Goal: Information Seeking & Learning: Learn about a topic

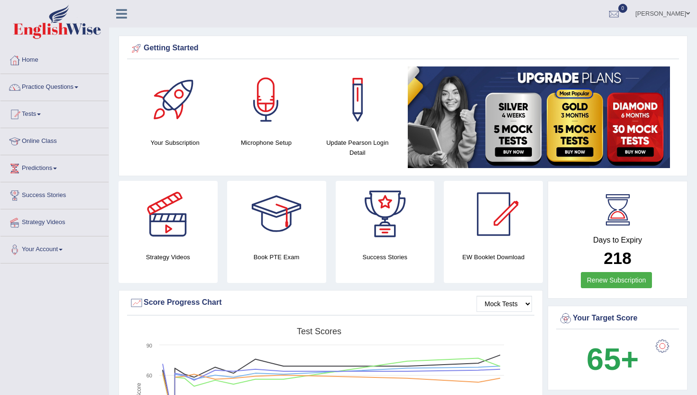
click at [46, 88] on link "Practice Questions" at bounding box center [54, 86] width 108 height 24
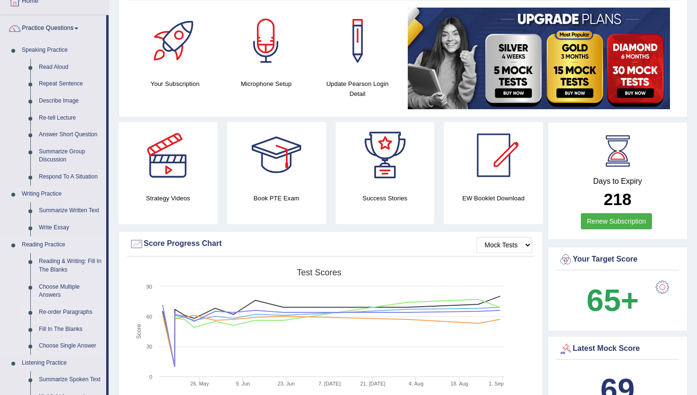
scroll to position [76, 0]
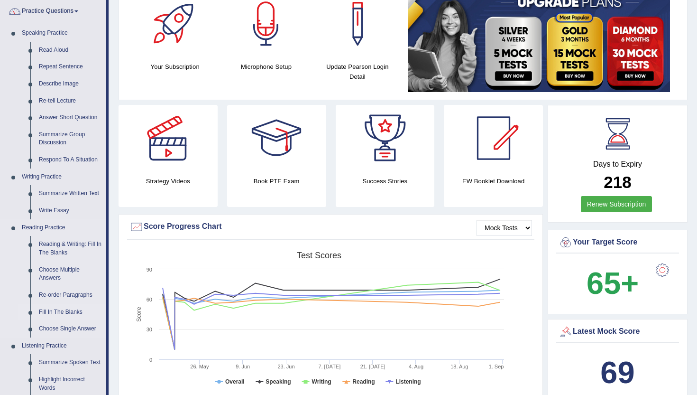
click at [74, 315] on link "Fill In The Blanks" at bounding box center [71, 312] width 72 height 17
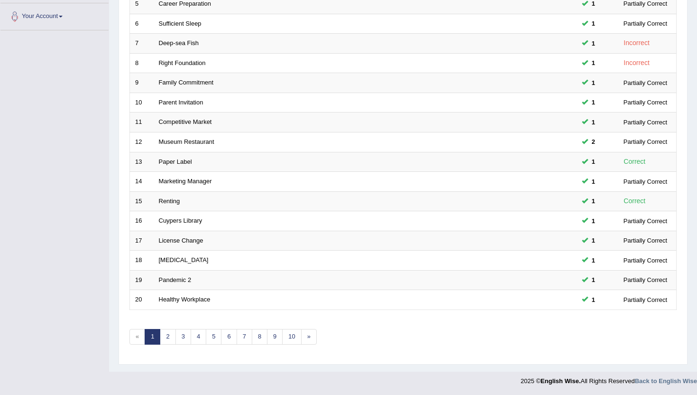
scroll to position [233, 0]
click at [294, 338] on link "10" at bounding box center [291, 336] width 19 height 16
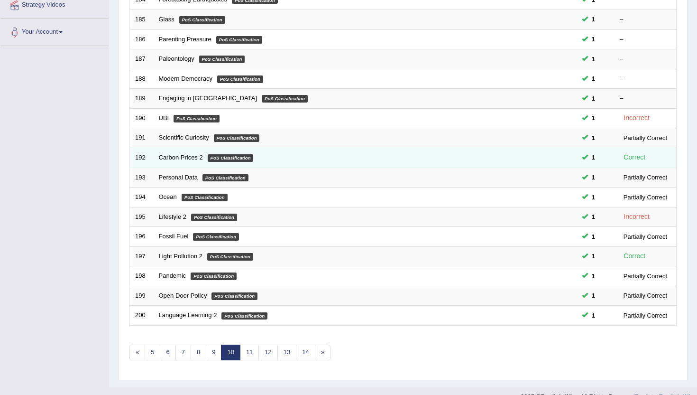
scroll to position [228, 0]
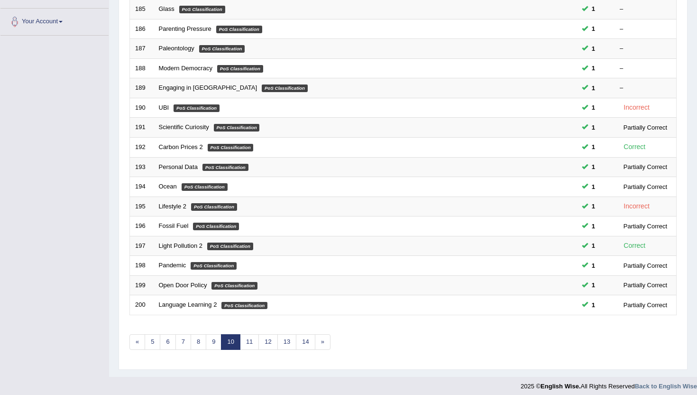
click at [307, 350] on div "Showing 181-200 of 1,011 items. # Title Exam Occurring Taken Last Result 181 Pe…" at bounding box center [404, 116] width 548 height 492
click at [307, 347] on link "14" at bounding box center [305, 342] width 19 height 16
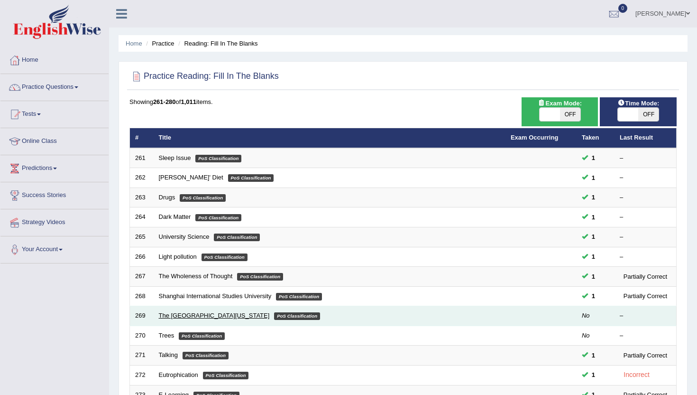
click at [207, 313] on link "The University of Maryland" at bounding box center [214, 315] width 111 height 7
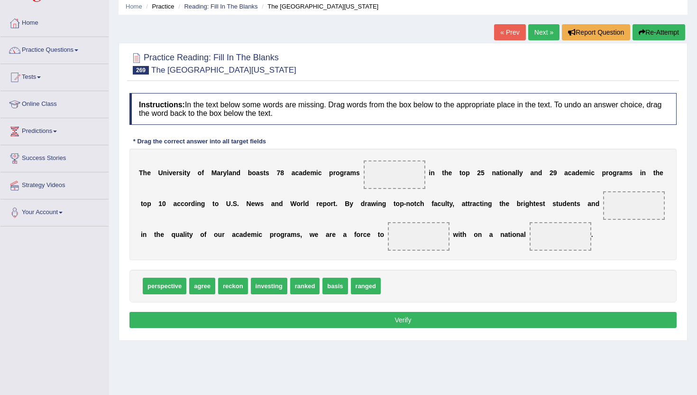
scroll to position [38, 0]
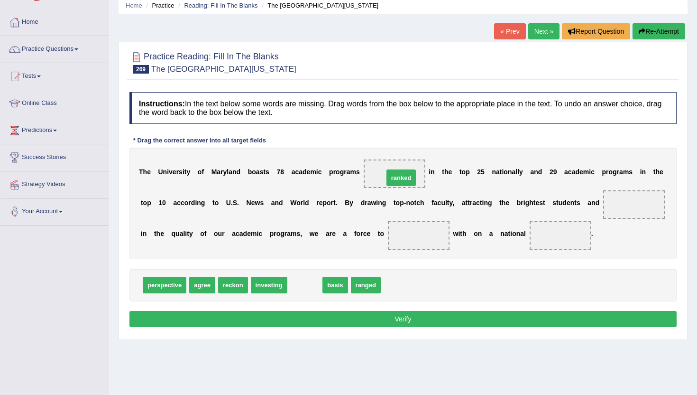
drag, startPoint x: 305, startPoint y: 284, endPoint x: 401, endPoint y: 177, distance: 144.1
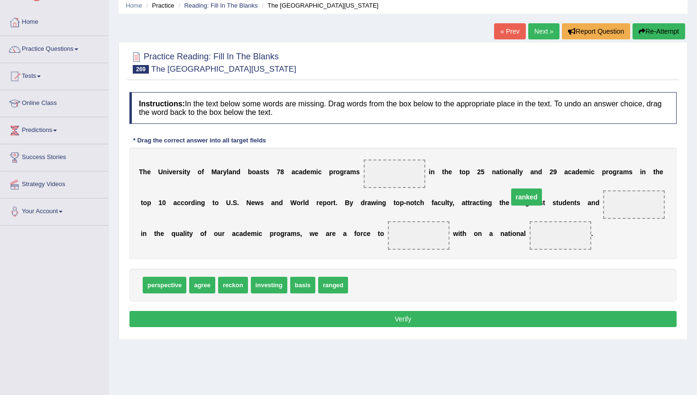
drag, startPoint x: 392, startPoint y: 176, endPoint x: 525, endPoint y: 200, distance: 134.7
click at [525, 200] on span "ranked" at bounding box center [526, 196] width 31 height 17
drag, startPoint x: 384, startPoint y: 176, endPoint x: 620, endPoint y: 209, distance: 238.6
drag, startPoint x: 202, startPoint y: 287, endPoint x: 415, endPoint y: 250, distance: 215.8
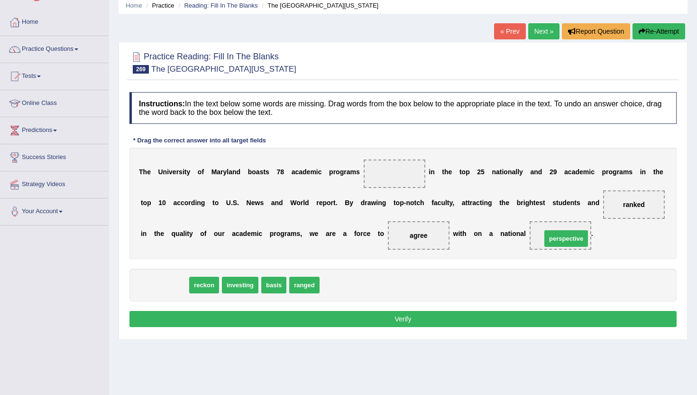
drag, startPoint x: 158, startPoint y: 288, endPoint x: 559, endPoint y: 242, distance: 404.6
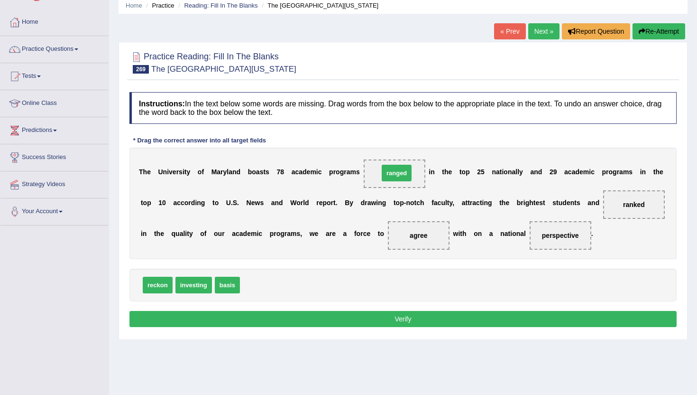
drag, startPoint x: 256, startPoint y: 291, endPoint x: 395, endPoint y: 179, distance: 178.5
click at [295, 318] on button "Verify" at bounding box center [404, 319] width 548 height 16
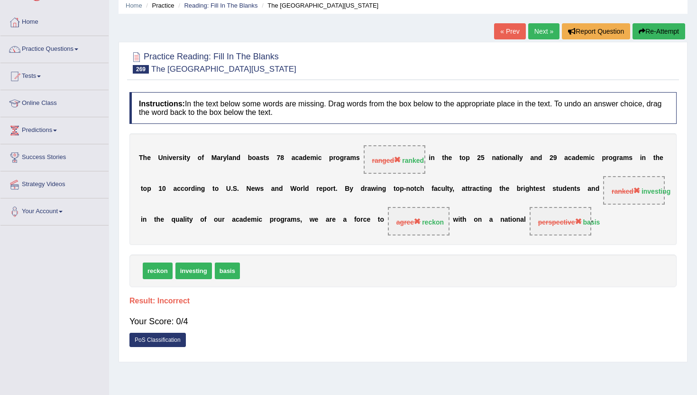
click at [539, 29] on link "Next »" at bounding box center [544, 31] width 31 height 16
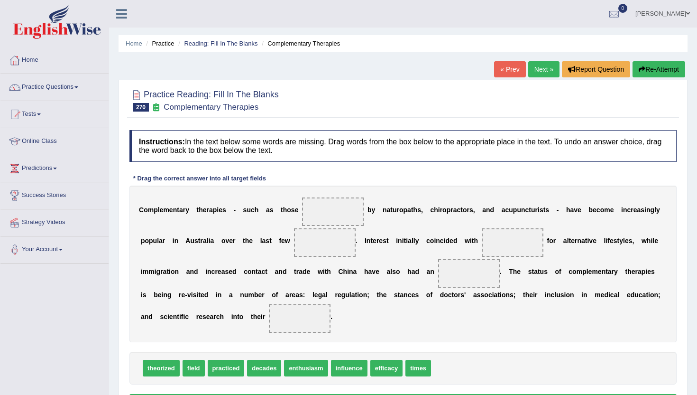
click at [271, 176] on div "Instructions: In the text below some words are missing. Drag words from the box…" at bounding box center [403, 271] width 552 height 292
drag, startPoint x: 223, startPoint y: 369, endPoint x: 334, endPoint y: 210, distance: 193.6
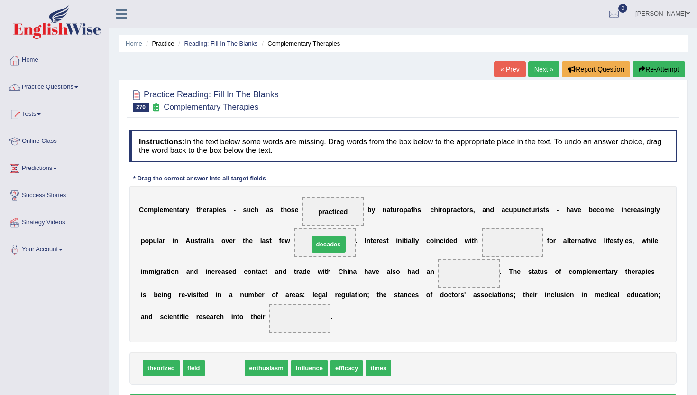
drag, startPoint x: 218, startPoint y: 369, endPoint x: 322, endPoint y: 245, distance: 161.7
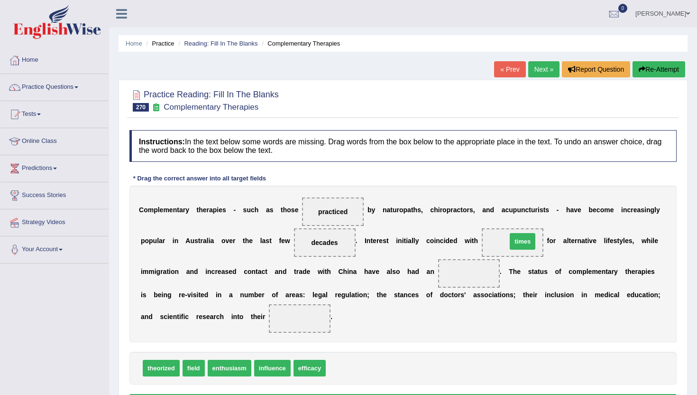
drag, startPoint x: 334, startPoint y: 368, endPoint x: 515, endPoint y: 241, distance: 221.1
drag, startPoint x: 267, startPoint y: 372, endPoint x: 457, endPoint y: 280, distance: 211.4
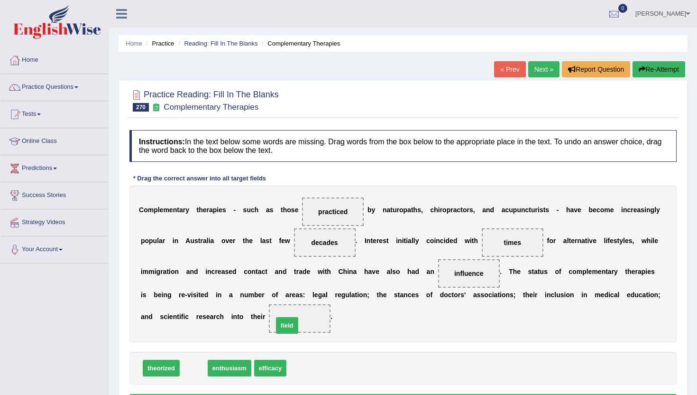
drag, startPoint x: 191, startPoint y: 374, endPoint x: 284, endPoint y: 332, distance: 102.8
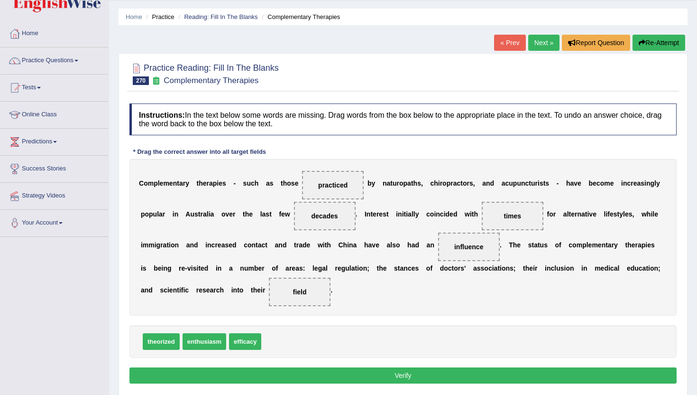
scroll to position [38, 0]
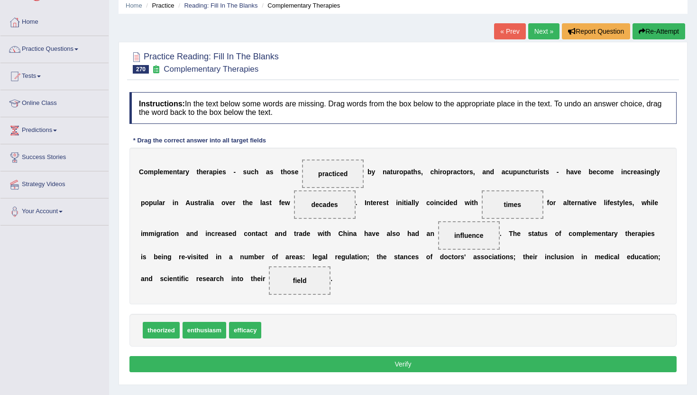
click at [285, 364] on button "Verify" at bounding box center [404, 364] width 548 height 16
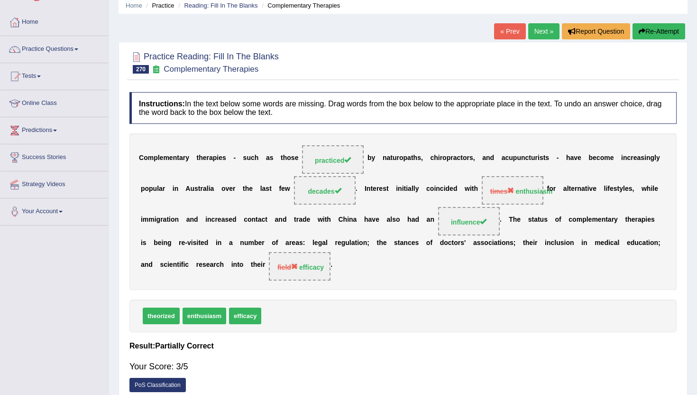
click at [540, 34] on link "Next »" at bounding box center [544, 31] width 31 height 16
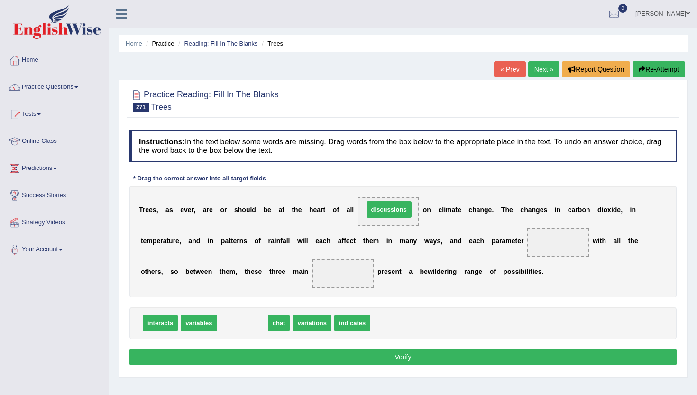
drag, startPoint x: 233, startPoint y: 323, endPoint x: 380, endPoint y: 210, distance: 185.0
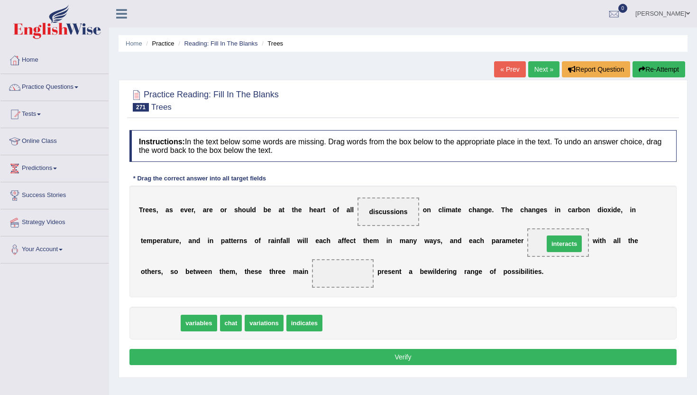
drag, startPoint x: 149, startPoint y: 319, endPoint x: 554, endPoint y: 240, distance: 411.9
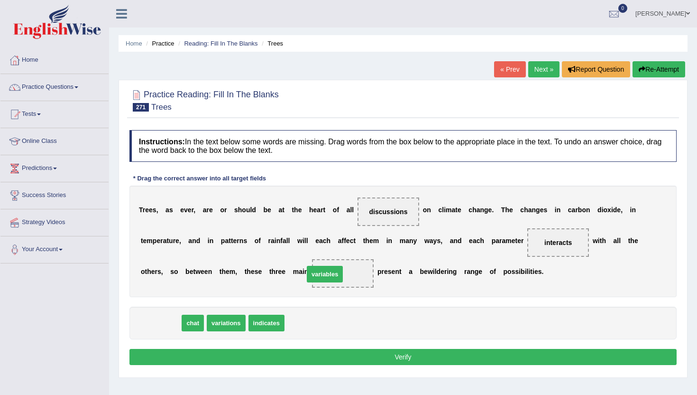
drag, startPoint x: 154, startPoint y: 325, endPoint x: 318, endPoint y: 277, distance: 171.3
click at [318, 353] on button "Verify" at bounding box center [404, 357] width 548 height 16
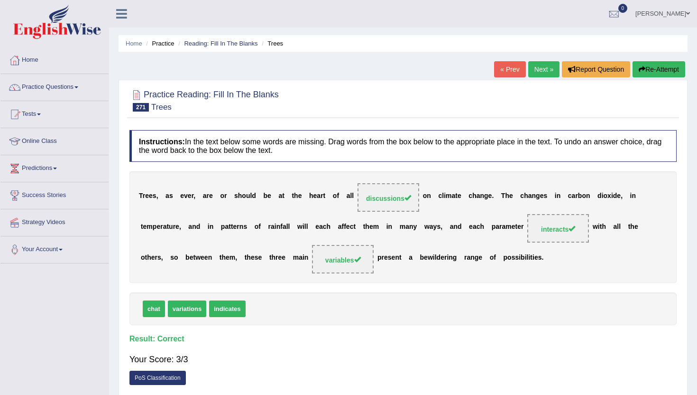
click at [535, 69] on link "Next »" at bounding box center [544, 69] width 31 height 16
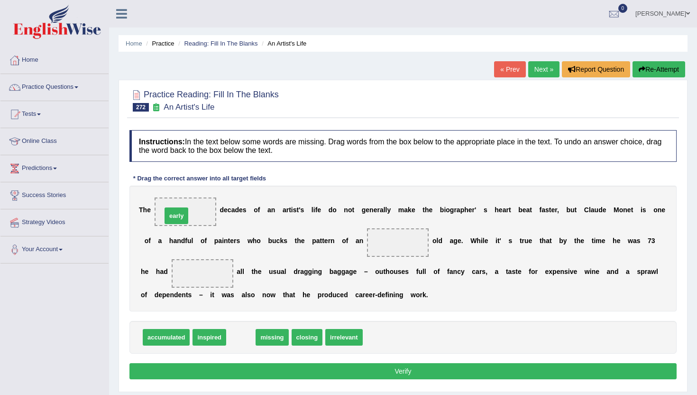
drag, startPoint x: 236, startPoint y: 341, endPoint x: 172, endPoint y: 219, distance: 137.5
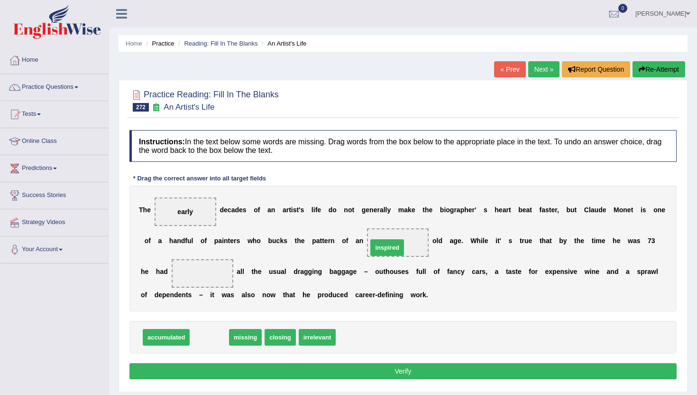
drag, startPoint x: 202, startPoint y: 340, endPoint x: 381, endPoint y: 250, distance: 200.7
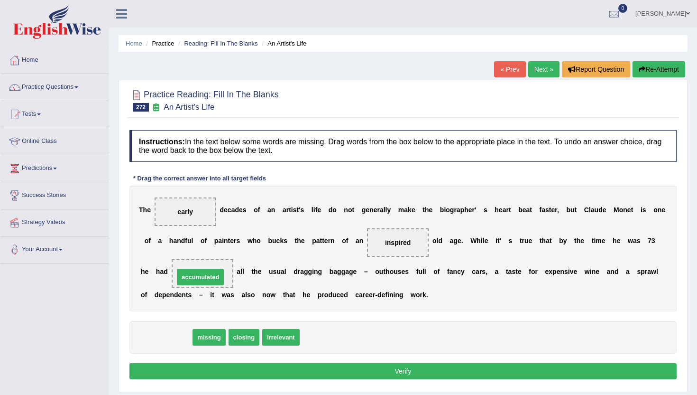
drag, startPoint x: 155, startPoint y: 337, endPoint x: 186, endPoint y: 277, distance: 67.9
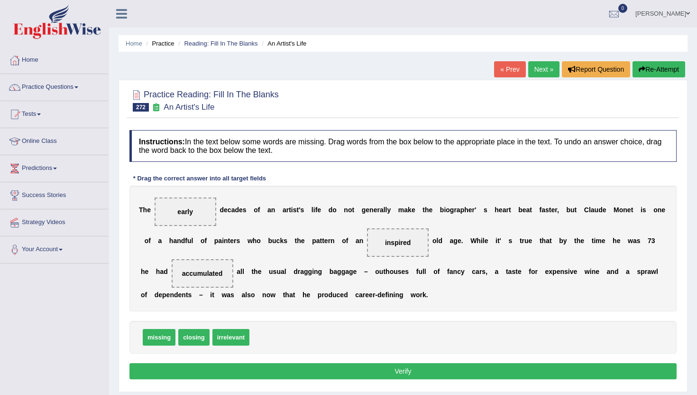
click at [220, 370] on button "Verify" at bounding box center [404, 371] width 548 height 16
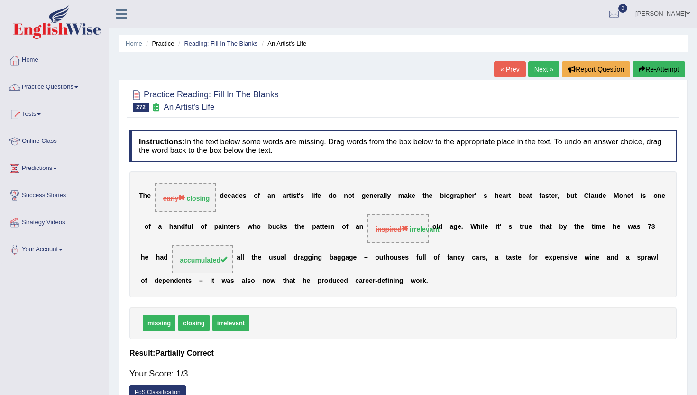
click at [540, 66] on link "Next »" at bounding box center [544, 69] width 31 height 16
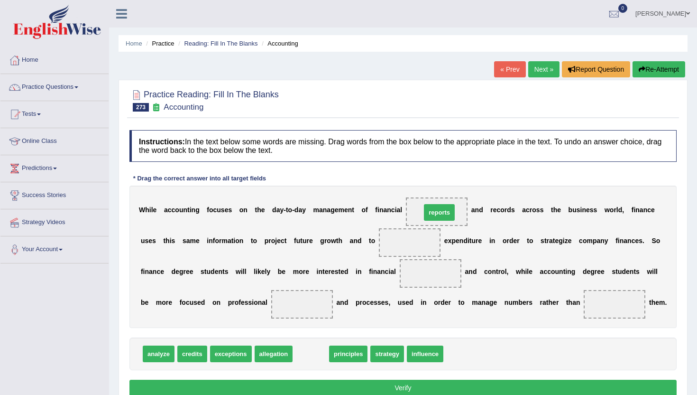
drag, startPoint x: 304, startPoint y: 359, endPoint x: 432, endPoint y: 217, distance: 191.1
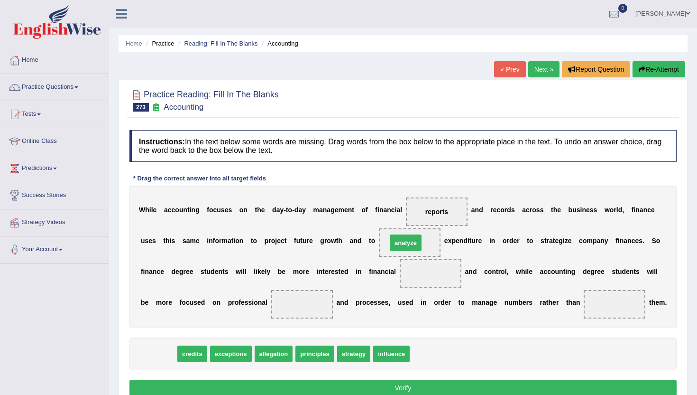
drag, startPoint x: 154, startPoint y: 351, endPoint x: 401, endPoint y: 239, distance: 271.2
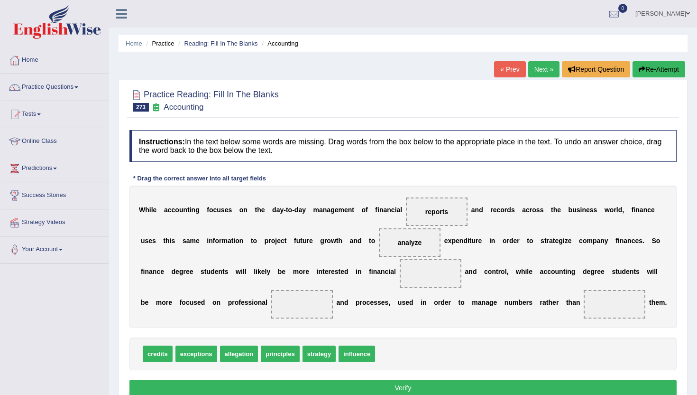
click at [153, 358] on span "credits" at bounding box center [158, 353] width 30 height 17
drag, startPoint x: 277, startPoint y: 354, endPoint x: 301, endPoint y: 301, distance: 58.0
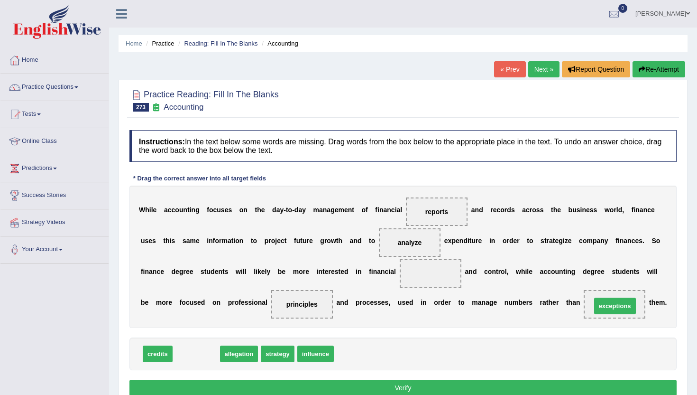
drag, startPoint x: 187, startPoint y: 359, endPoint x: 602, endPoint y: 311, distance: 417.0
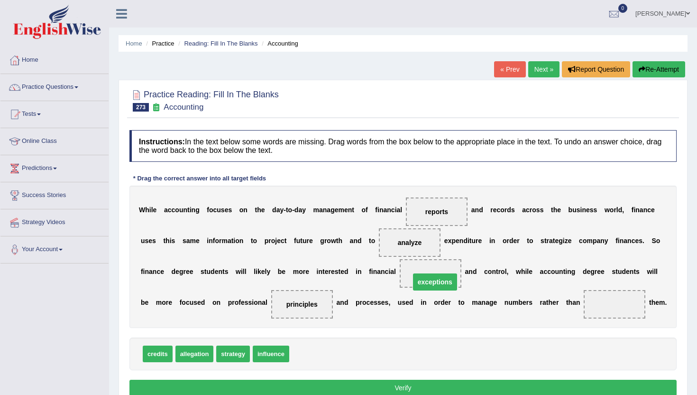
drag, startPoint x: 619, startPoint y: 305, endPoint x: 446, endPoint y: 274, distance: 175.4
drag, startPoint x: 264, startPoint y: 353, endPoint x: 616, endPoint y: 308, distance: 354.8
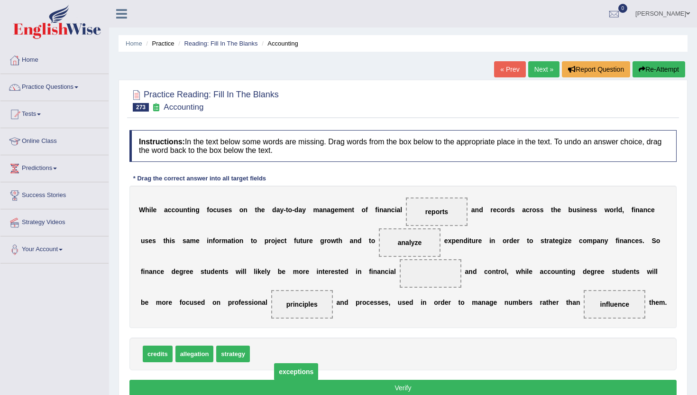
drag, startPoint x: 427, startPoint y: 274, endPoint x: 292, endPoint y: 372, distance: 167.1
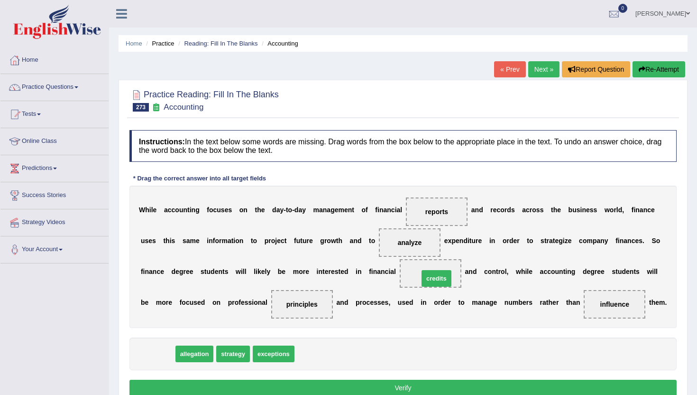
drag, startPoint x: 156, startPoint y: 357, endPoint x: 434, endPoint y: 280, distance: 288.6
click at [402, 388] on button "Verify" at bounding box center [404, 388] width 548 height 16
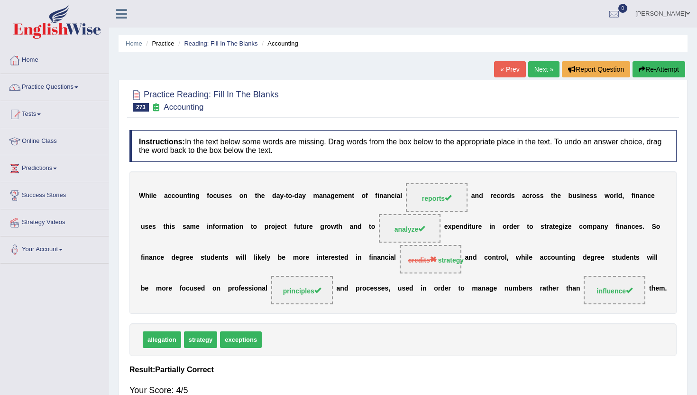
click at [539, 67] on link "Next »" at bounding box center [544, 69] width 31 height 16
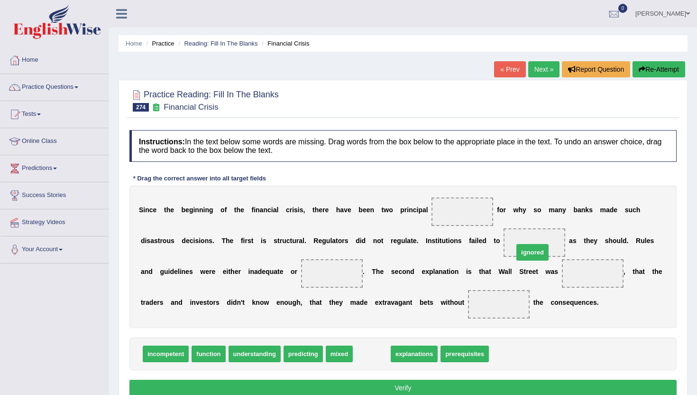
drag, startPoint x: 361, startPoint y: 351, endPoint x: 522, endPoint y: 249, distance: 191.1
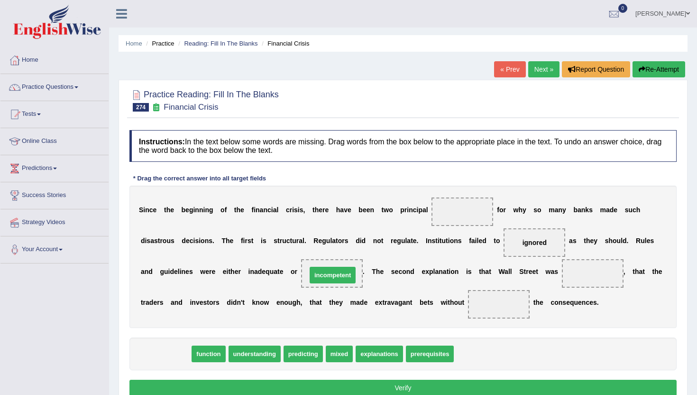
drag, startPoint x: 163, startPoint y: 357, endPoint x: 330, endPoint y: 279, distance: 184.7
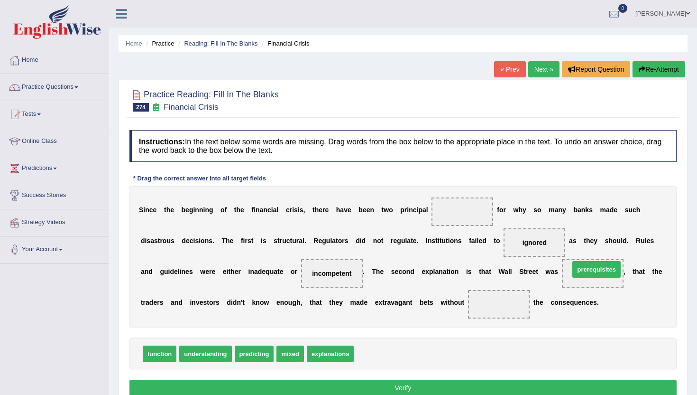
drag, startPoint x: 361, startPoint y: 358, endPoint x: 577, endPoint y: 273, distance: 231.8
drag, startPoint x: 252, startPoint y: 353, endPoint x: 493, endPoint y: 303, distance: 246.8
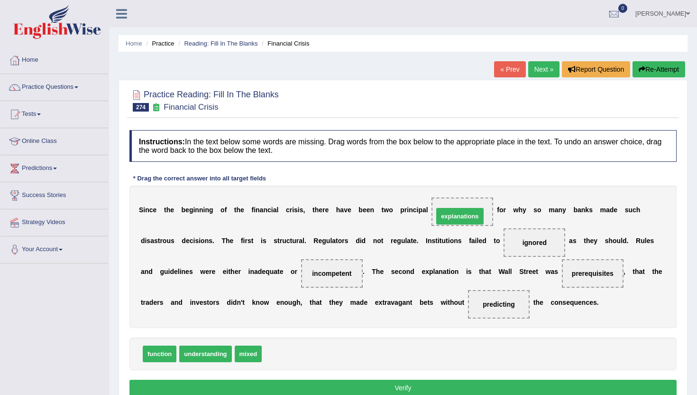
drag, startPoint x: 272, startPoint y: 359, endPoint x: 443, endPoint y: 221, distance: 219.9
drag, startPoint x: 459, startPoint y: 214, endPoint x: 304, endPoint y: 361, distance: 213.5
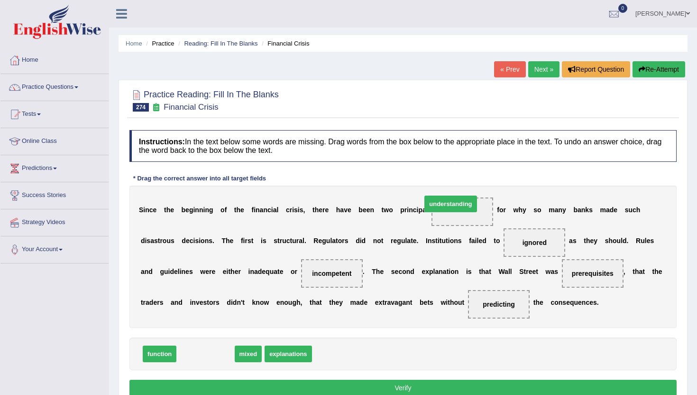
drag, startPoint x: 186, startPoint y: 354, endPoint x: 431, endPoint y: 211, distance: 283.3
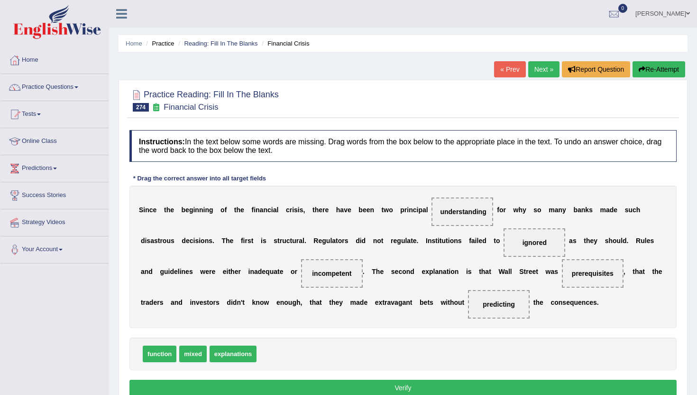
click at [332, 386] on button "Verify" at bounding box center [404, 388] width 548 height 16
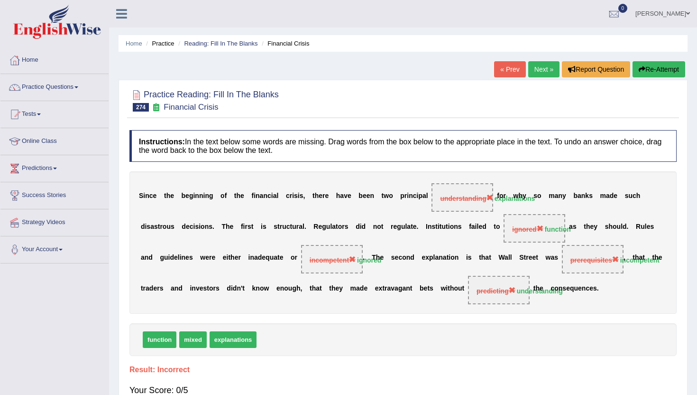
click at [540, 67] on link "Next »" at bounding box center [544, 69] width 31 height 16
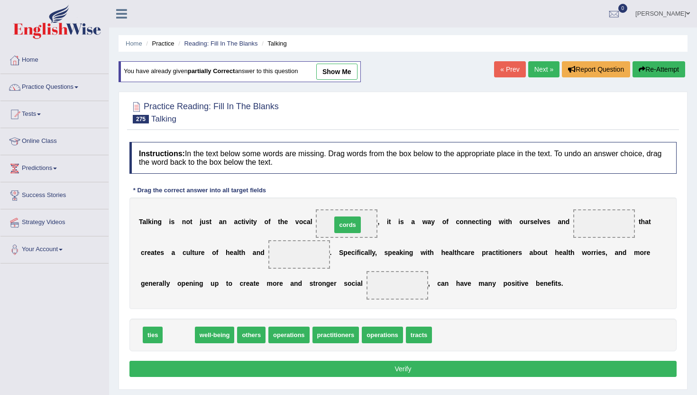
drag, startPoint x: 175, startPoint y: 336, endPoint x: 344, endPoint y: 224, distance: 202.7
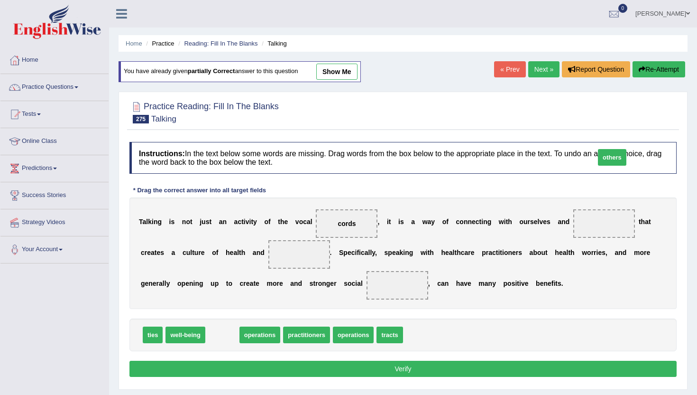
drag, startPoint x: 220, startPoint y: 338, endPoint x: 631, endPoint y: 157, distance: 449.1
click at [627, 157] on span "others" at bounding box center [612, 157] width 28 height 17
drag, startPoint x: 631, startPoint y: 157, endPoint x: 642, endPoint y: 156, distance: 11.5
click at [640, 157] on h4 "Instructions: In the text below some words are missing. Drag words from the box…" at bounding box center [404, 158] width 548 height 32
drag, startPoint x: 213, startPoint y: 340, endPoint x: 592, endPoint y: 233, distance: 393.4
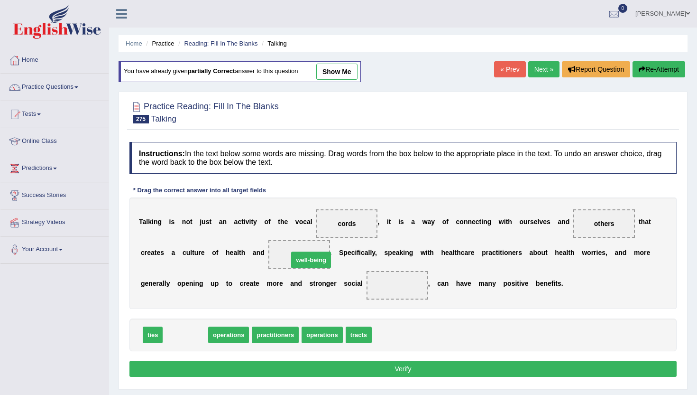
drag, startPoint x: 175, startPoint y: 341, endPoint x: 300, endPoint y: 266, distance: 146.4
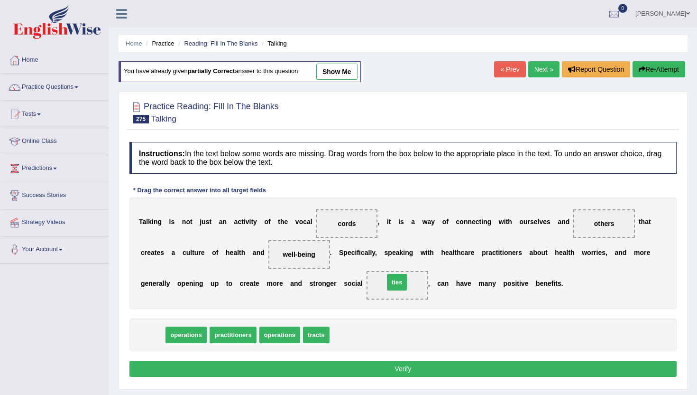
drag, startPoint x: 151, startPoint y: 337, endPoint x: 395, endPoint y: 285, distance: 249.9
click at [338, 368] on button "Verify" at bounding box center [404, 369] width 548 height 16
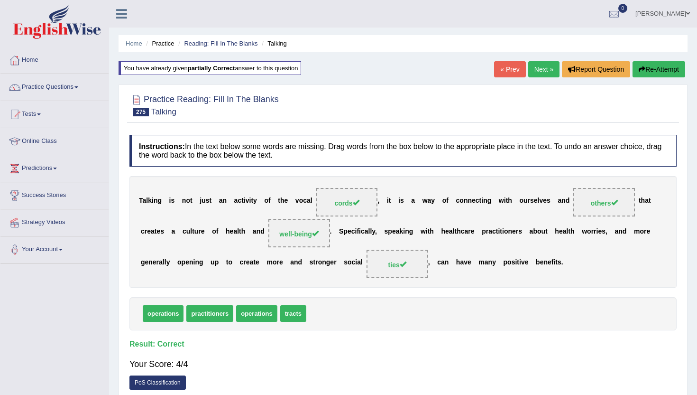
click at [541, 68] on link "Next »" at bounding box center [544, 69] width 31 height 16
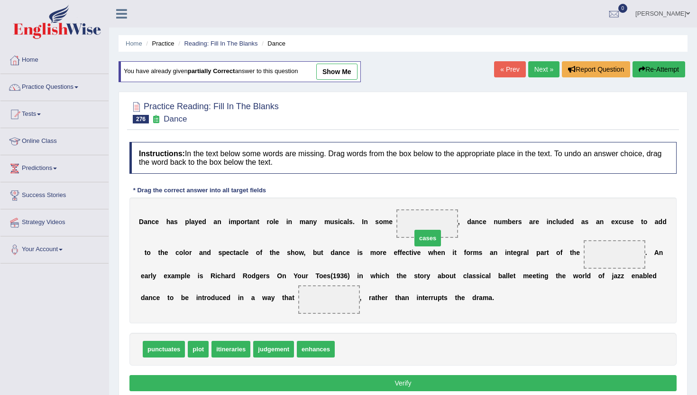
drag, startPoint x: 347, startPoint y: 353, endPoint x: 425, endPoint y: 242, distance: 134.5
drag, startPoint x: 223, startPoint y: 352, endPoint x: 603, endPoint y: 260, distance: 390.1
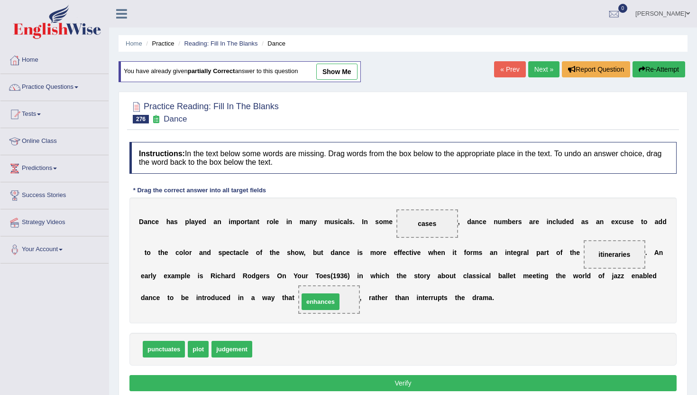
drag, startPoint x: 266, startPoint y: 350, endPoint x: 313, endPoint y: 302, distance: 66.4
drag, startPoint x: 331, startPoint y: 301, endPoint x: 306, endPoint y: 352, distance: 56.4
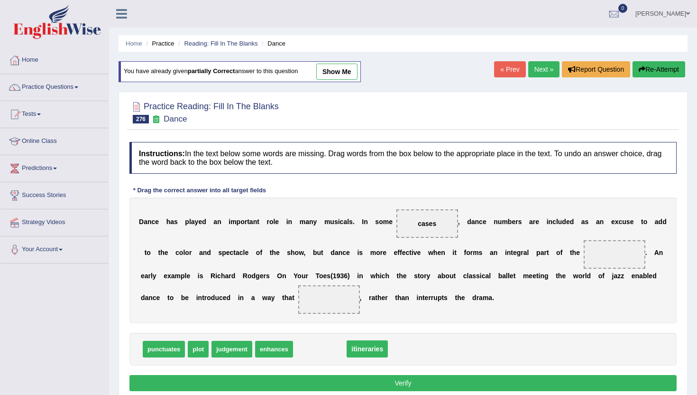
drag, startPoint x: 617, startPoint y: 254, endPoint x: 349, endPoint y: 352, distance: 285.2
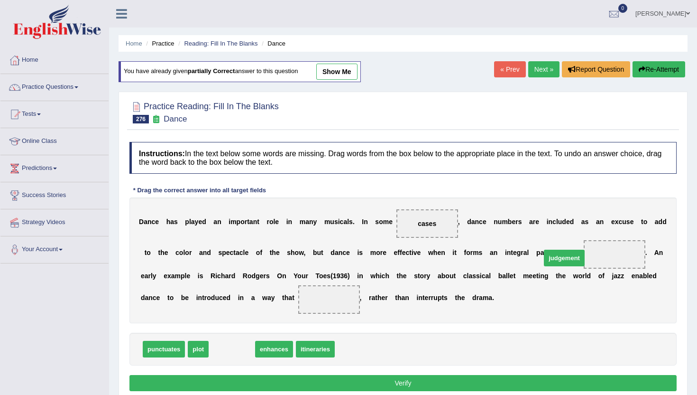
drag, startPoint x: 217, startPoint y: 351, endPoint x: 575, endPoint y: 250, distance: 371.9
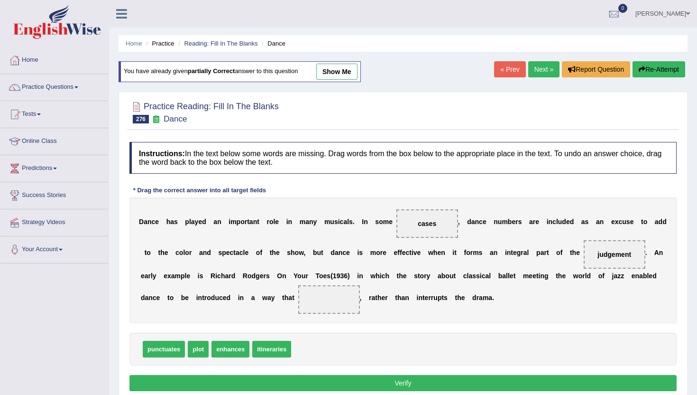
drag, startPoint x: 218, startPoint y: 327, endPoint x: 123, endPoint y: 377, distance: 107.0
click at [123, 377] on div "Practice Reading: Fill In The Blanks 276 Dance Instructions: In the text below …" at bounding box center [403, 248] width 569 height 312
drag, startPoint x: 159, startPoint y: 350, endPoint x: 331, endPoint y: 305, distance: 177.0
click at [289, 376] on button "Verify" at bounding box center [404, 383] width 548 height 16
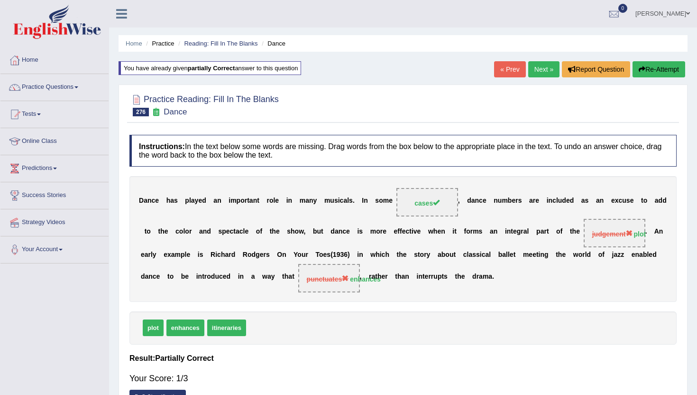
click at [533, 68] on link "Next »" at bounding box center [544, 69] width 31 height 16
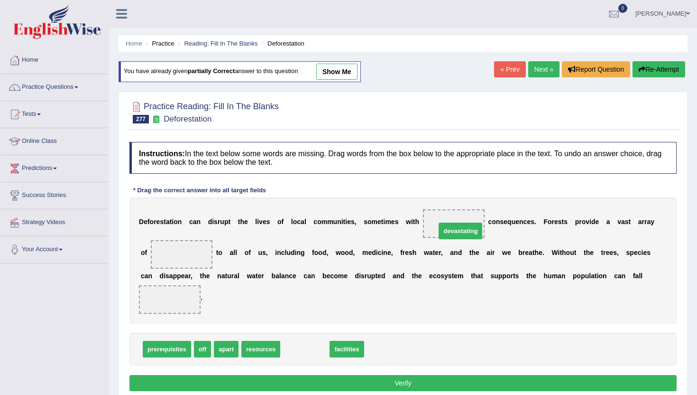
drag, startPoint x: 301, startPoint y: 355, endPoint x: 456, endPoint y: 237, distance: 194.7
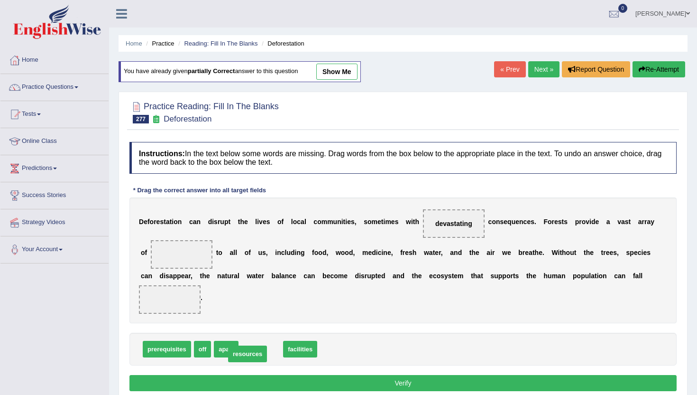
drag, startPoint x: 263, startPoint y: 352, endPoint x: 252, endPoint y: 357, distance: 11.9
drag, startPoint x: 287, startPoint y: 353, endPoint x: 168, endPoint y: 256, distance: 153.2
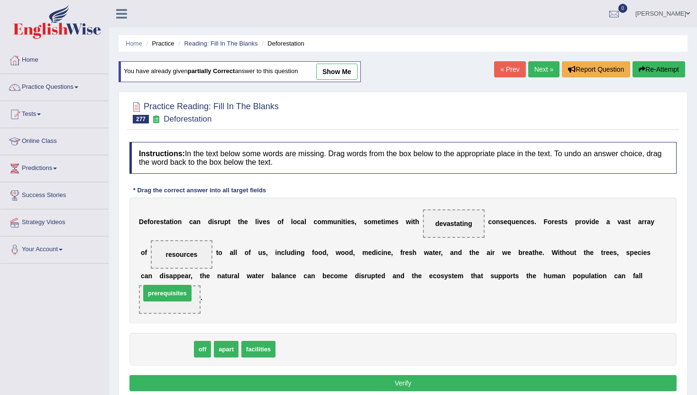
drag, startPoint x: 167, startPoint y: 354, endPoint x: 165, endPoint y: 299, distance: 54.6
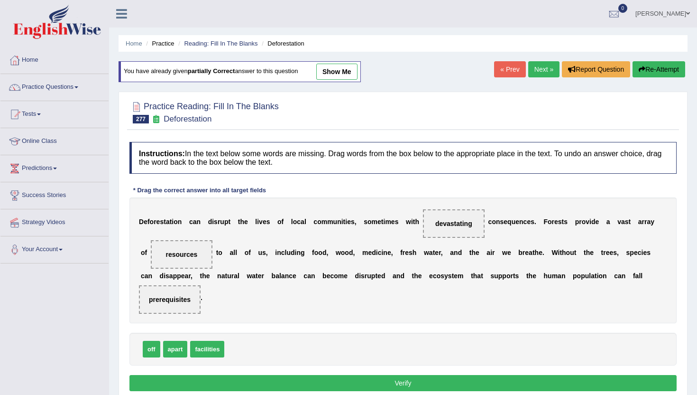
click at [174, 381] on button "Verify" at bounding box center [404, 383] width 548 height 16
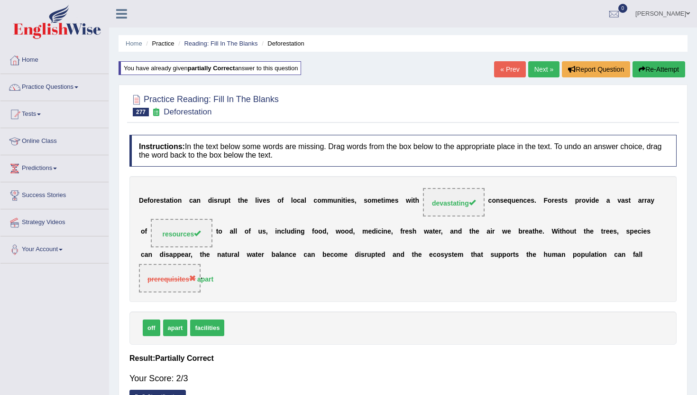
click at [537, 61] on link "Next »" at bounding box center [544, 69] width 31 height 16
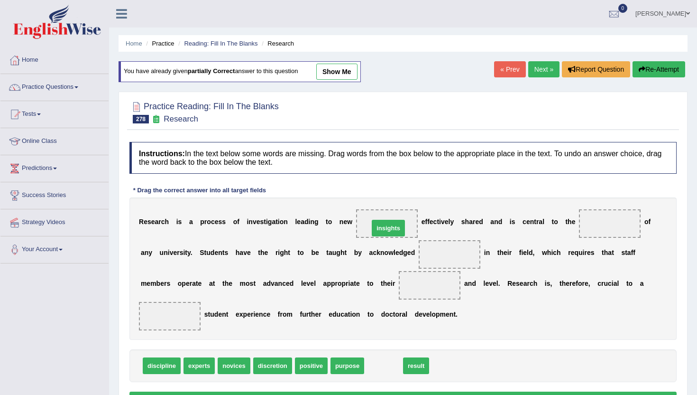
drag, startPoint x: 377, startPoint y: 372, endPoint x: 381, endPoint y: 234, distance: 137.7
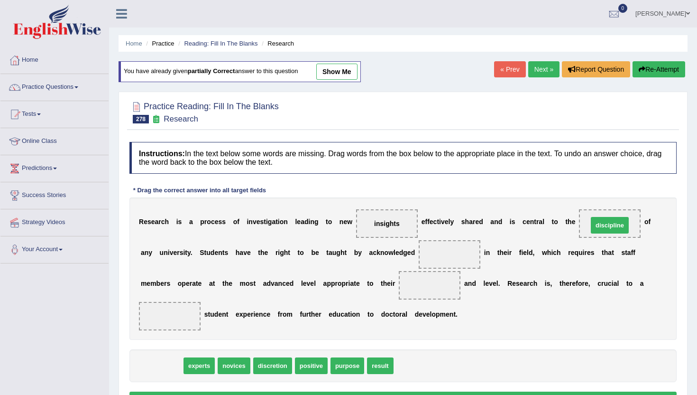
drag, startPoint x: 153, startPoint y: 367, endPoint x: 598, endPoint y: 232, distance: 465.0
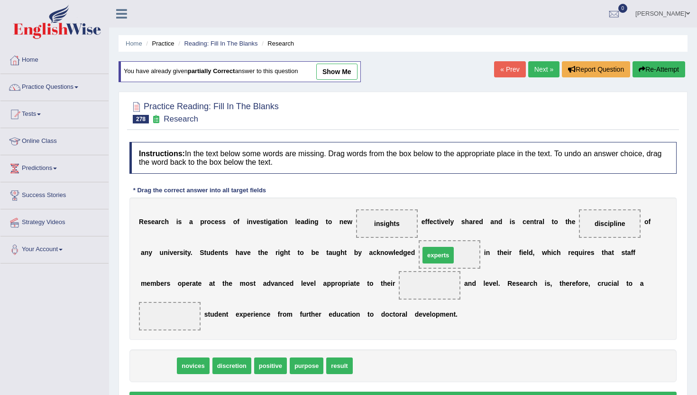
drag, startPoint x: 152, startPoint y: 368, endPoint x: 432, endPoint y: 257, distance: 301.0
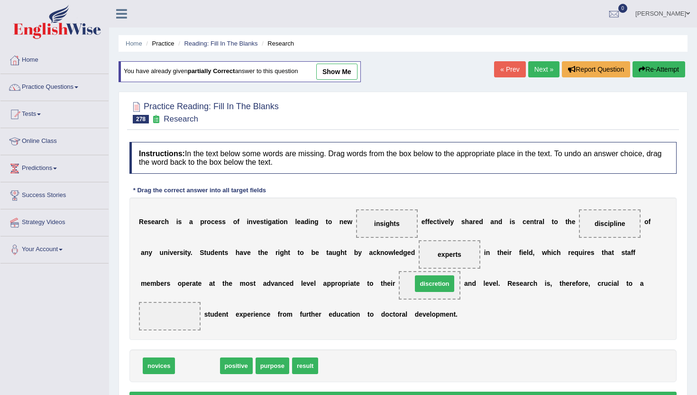
drag, startPoint x: 191, startPoint y: 369, endPoint x: 428, endPoint y: 286, distance: 251.2
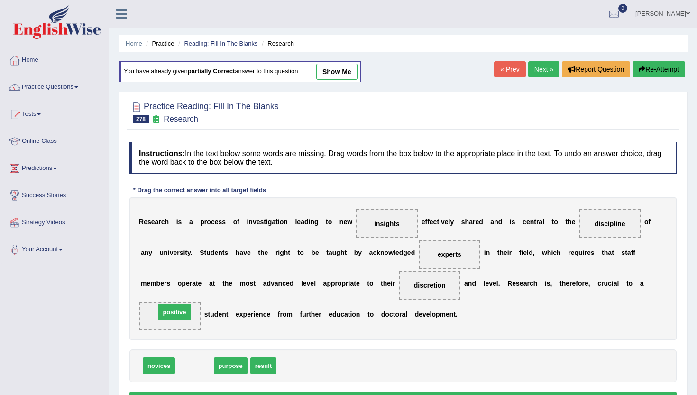
drag, startPoint x: 195, startPoint y: 368, endPoint x: 178, endPoint y: 320, distance: 50.7
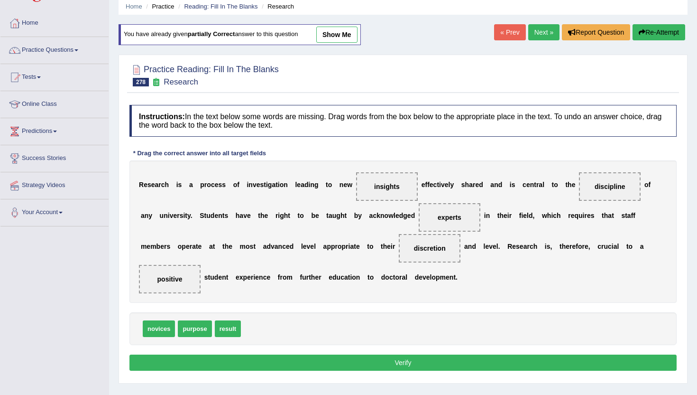
scroll to position [38, 0]
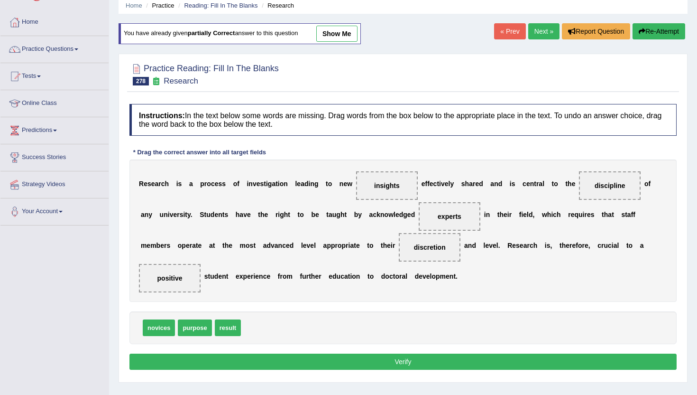
click at [212, 368] on button "Verify" at bounding box center [404, 361] width 548 height 16
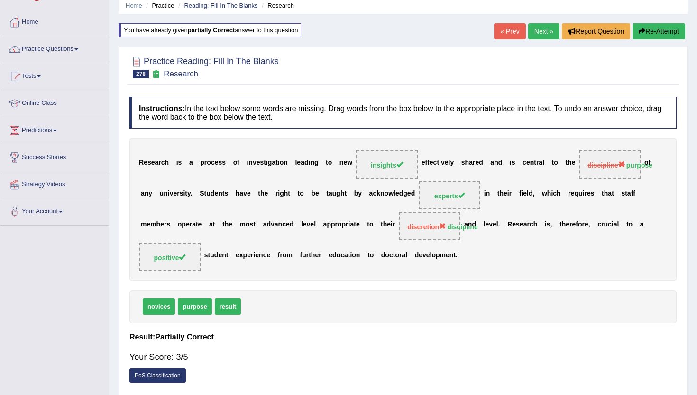
click at [534, 31] on link "Next »" at bounding box center [544, 31] width 31 height 16
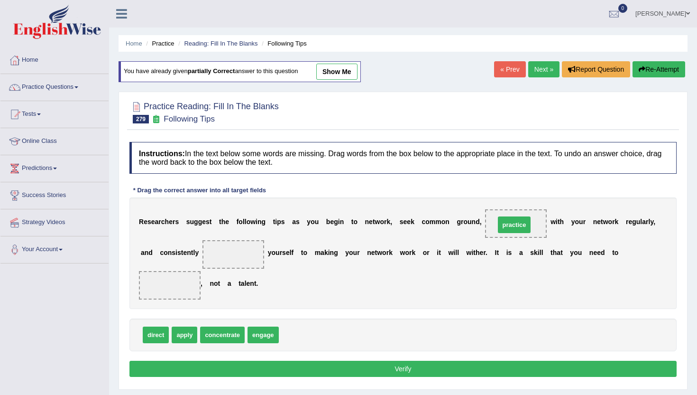
drag, startPoint x: 297, startPoint y: 335, endPoint x: 513, endPoint y: 225, distance: 243.2
drag, startPoint x: 183, startPoint y: 342, endPoint x: 237, endPoint y: 260, distance: 98.2
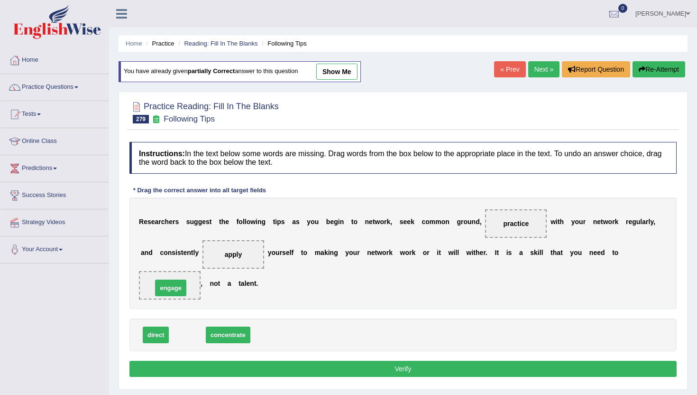
drag, startPoint x: 186, startPoint y: 338, endPoint x: 171, endPoint y: 292, distance: 48.8
click at [196, 373] on button "Verify" at bounding box center [404, 369] width 548 height 16
